Goal: Find specific page/section: Find specific page/section

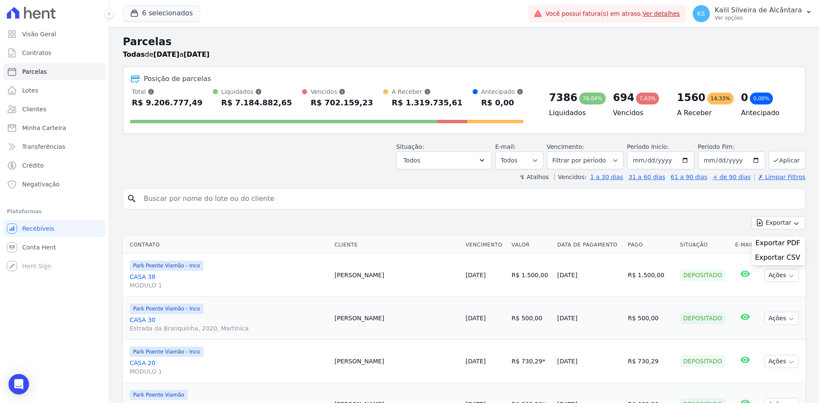
select select
click at [78, 104] on link "Clientes" at bounding box center [54, 109] width 102 height 17
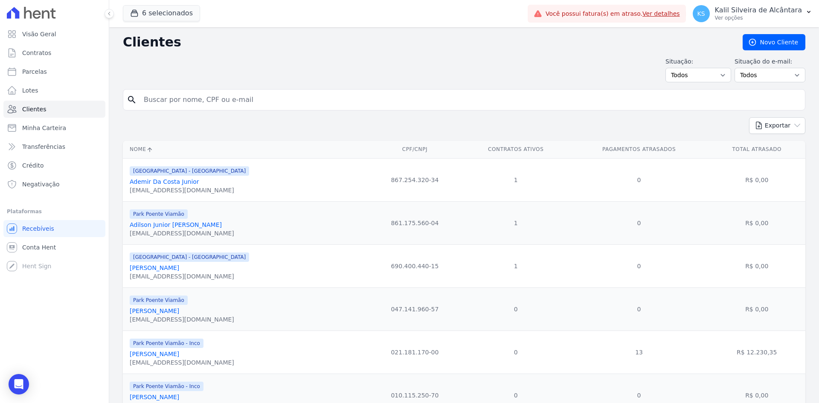
click at [204, 90] on div "search" at bounding box center [464, 99] width 682 height 21
click at [204, 94] on input "search" at bounding box center [470, 99] width 663 height 17
type input "robinson"
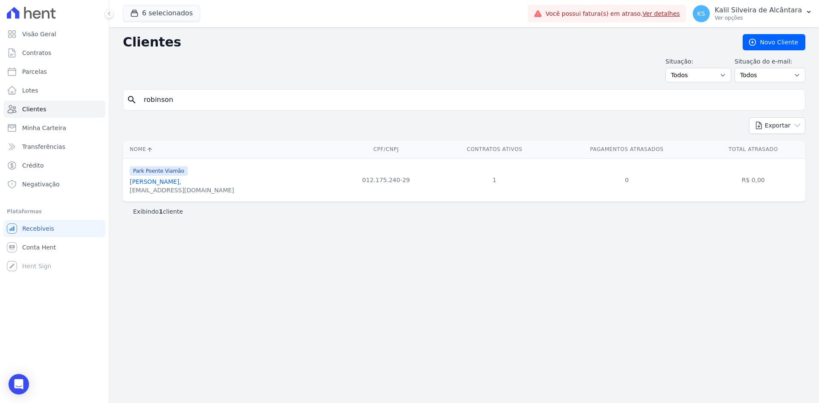
click at [181, 180] on link "[PERSON_NAME]," at bounding box center [156, 181] width 52 height 7
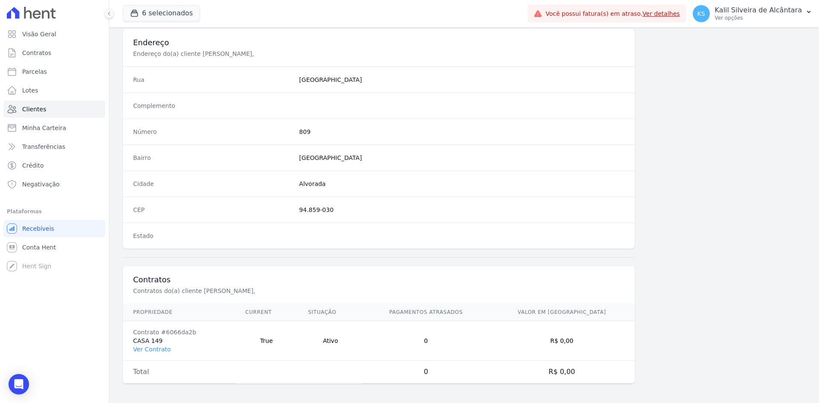
scroll to position [395, 0]
click at [161, 345] on link "Ver Contrato" at bounding box center [152, 348] width 38 height 7
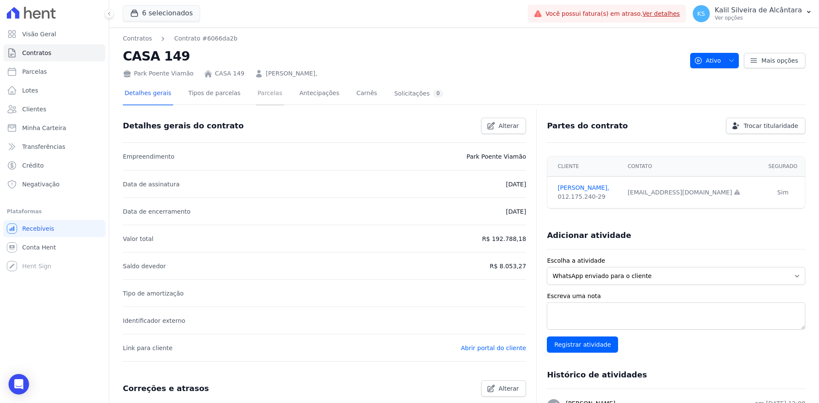
click at [256, 95] on link "Parcelas" at bounding box center [270, 94] width 28 height 23
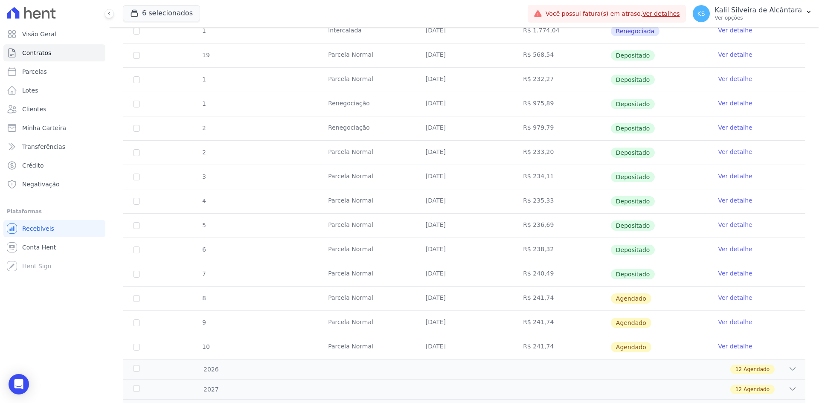
scroll to position [267, 0]
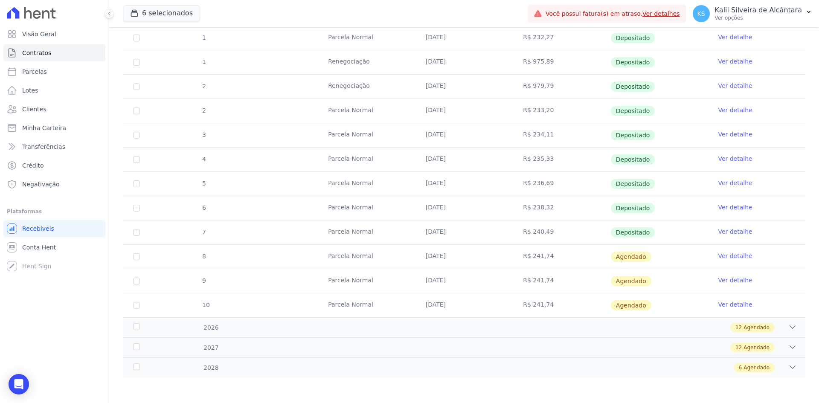
drag, startPoint x: 423, startPoint y: 230, endPoint x: 465, endPoint y: 231, distance: 41.8
click at [465, 231] on td "[DATE]" at bounding box center [464, 232] width 98 height 24
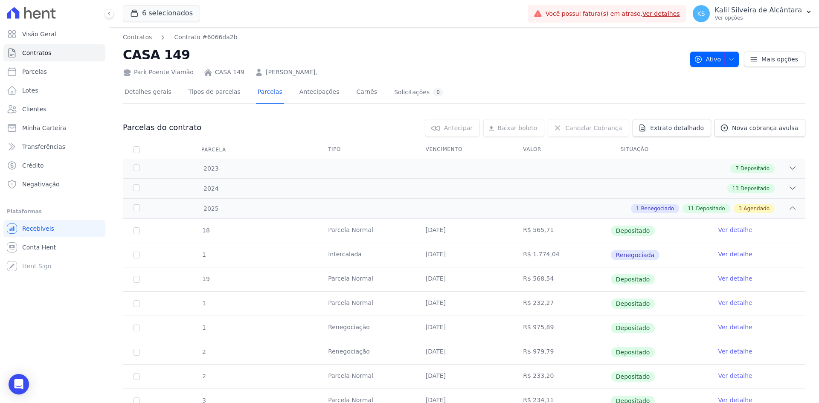
scroll to position [0, 0]
click at [66, 115] on link "Clientes" at bounding box center [54, 109] width 102 height 17
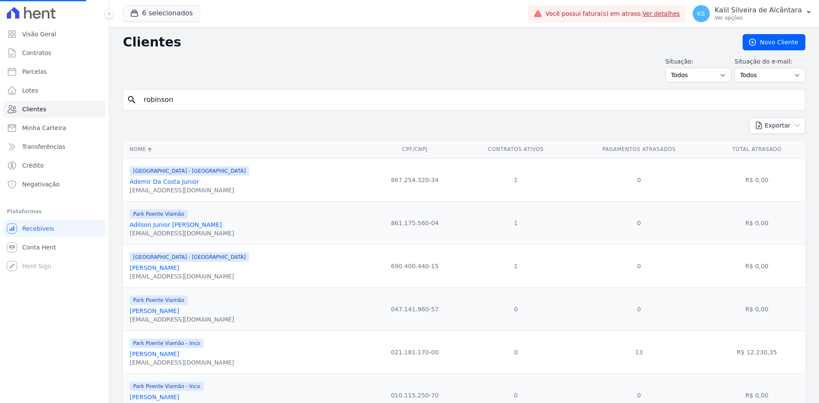
click at [177, 106] on input "robinson" at bounding box center [470, 99] width 663 height 17
click at [183, 104] on input "search" at bounding box center [470, 99] width 663 height 17
type input "regis"
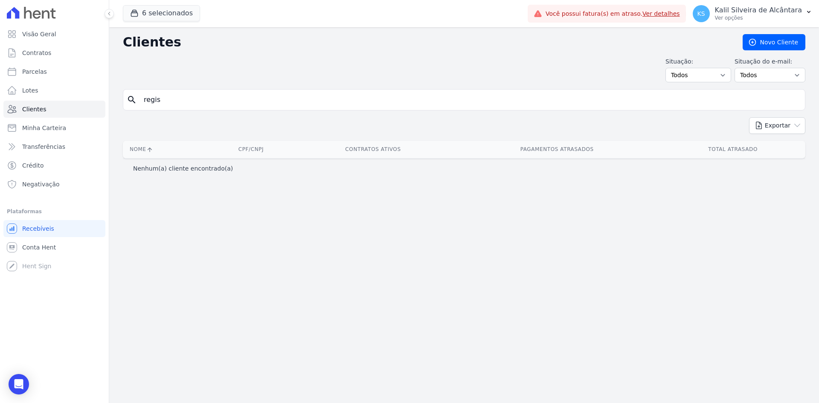
click at [192, 96] on input "regis" at bounding box center [470, 99] width 663 height 17
paste input "[PERSON_NAME]"
type input "[PERSON_NAME]"
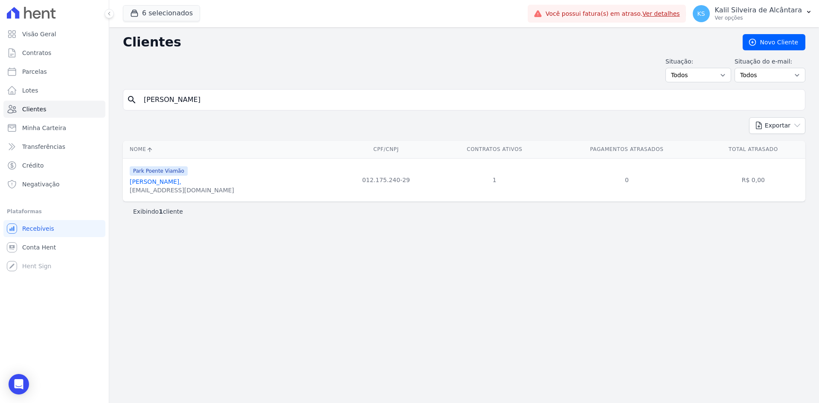
click at [359, 92] on input "[PERSON_NAME]" at bounding box center [470, 99] width 663 height 17
click at [358, 92] on input "[PERSON_NAME]" at bounding box center [470, 99] width 663 height 17
type input "[PERSON_NAME]"
click at [177, 183] on link "[PERSON_NAME]" at bounding box center [154, 181] width 49 height 7
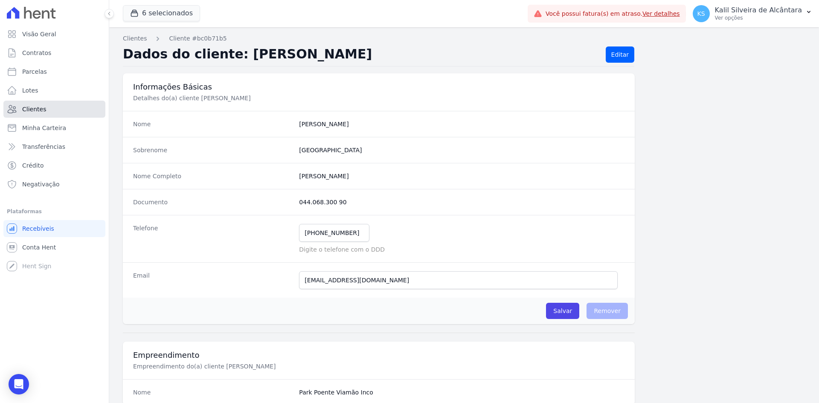
click at [64, 113] on link "Clientes" at bounding box center [54, 109] width 102 height 17
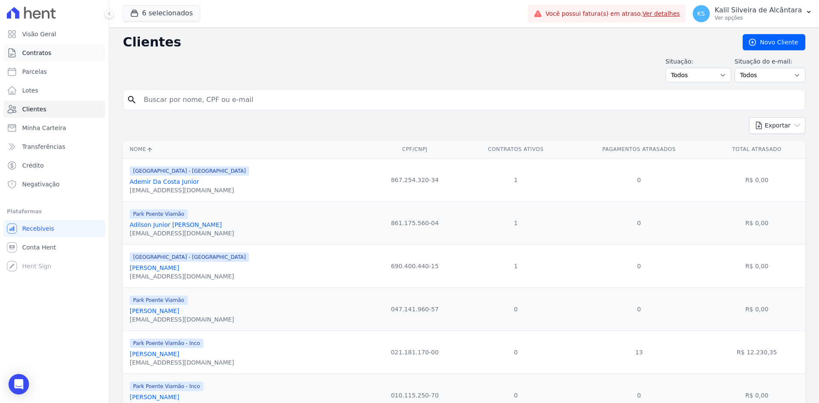
click at [60, 52] on link "Contratos" at bounding box center [54, 52] width 102 height 17
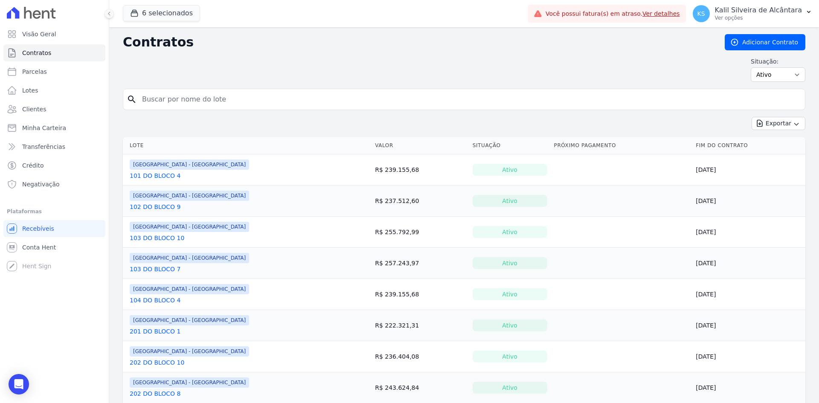
click at [227, 98] on input "search" at bounding box center [469, 99] width 664 height 17
type input "casa 176"
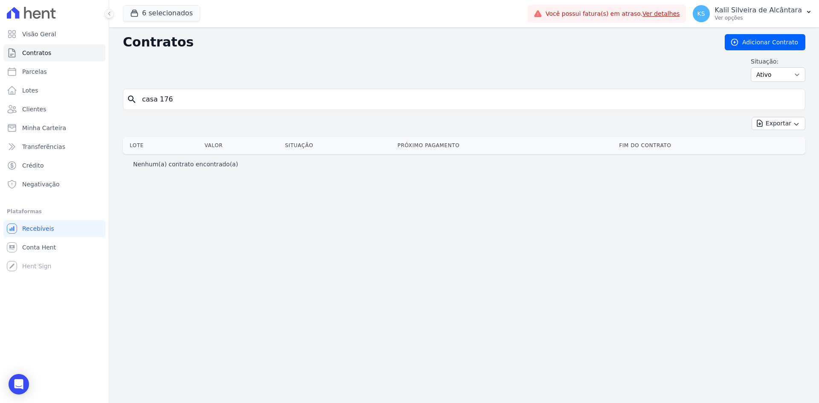
click at [227, 98] on input "casa 176" at bounding box center [469, 99] width 664 height 17
type input "176"
click at [180, 90] on div "search 176" at bounding box center [464, 99] width 682 height 21
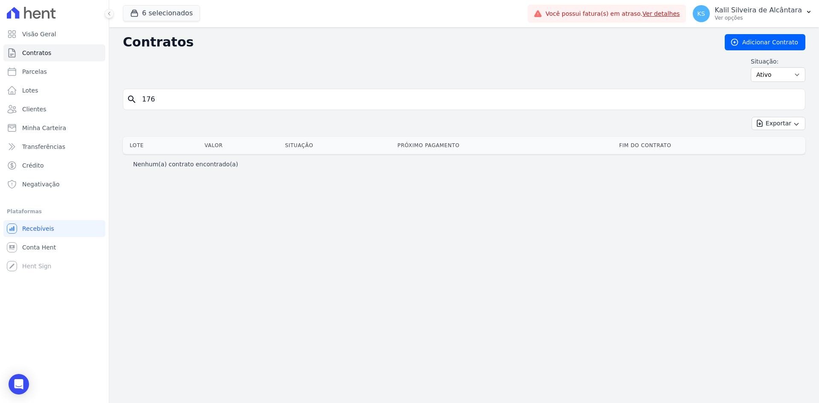
click at [180, 91] on div "search 176" at bounding box center [464, 99] width 682 height 21
click at [180, 93] on input "176" at bounding box center [469, 99] width 664 height 17
type input "74"
